Goal: Use online tool/utility: Utilize a website feature to perform a specific function

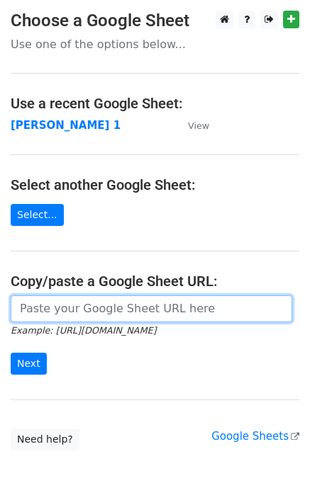
click at [46, 308] on input "url" at bounding box center [151, 308] width 281 height 27
paste input "[URL][DOMAIN_NAME]"
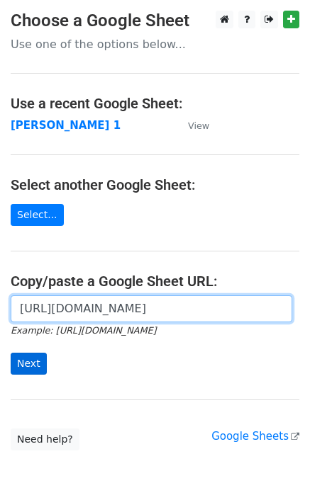
scroll to position [0, 319]
type input "[URL][DOMAIN_NAME]"
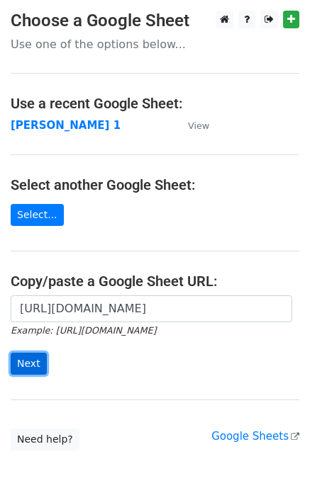
scroll to position [0, 0]
click at [21, 363] on input "Next" at bounding box center [29, 364] width 36 height 22
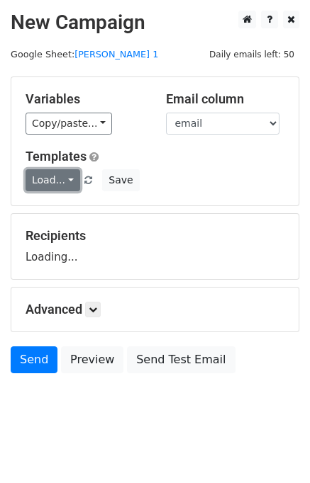
click at [41, 188] on link "Load..." at bounding box center [53, 180] width 55 height 22
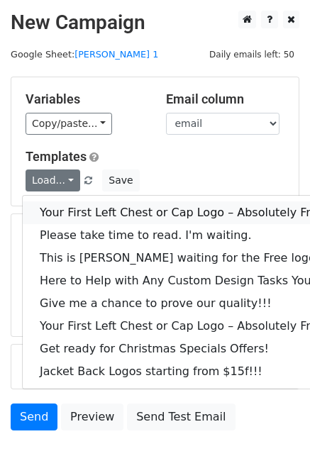
click at [73, 210] on link "Your First Left Chest or Cap Logo – Absolutely Free" at bounding box center [192, 212] width 338 height 23
